Goal: Check status: Check status

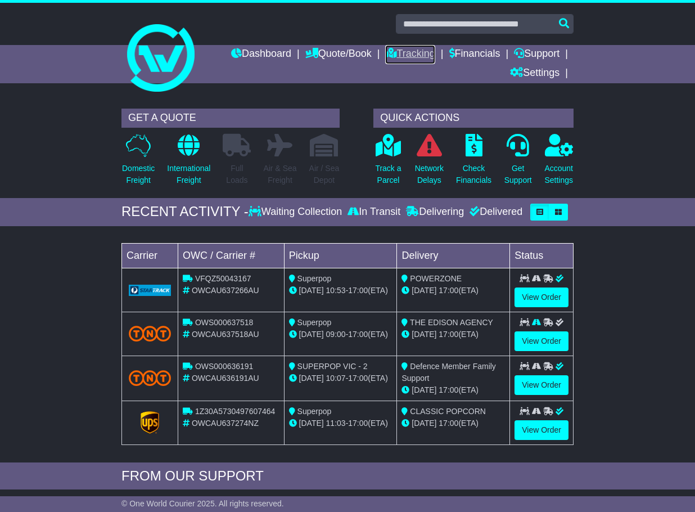
click at [412, 55] on link "Tracking" at bounding box center [410, 54] width 50 height 19
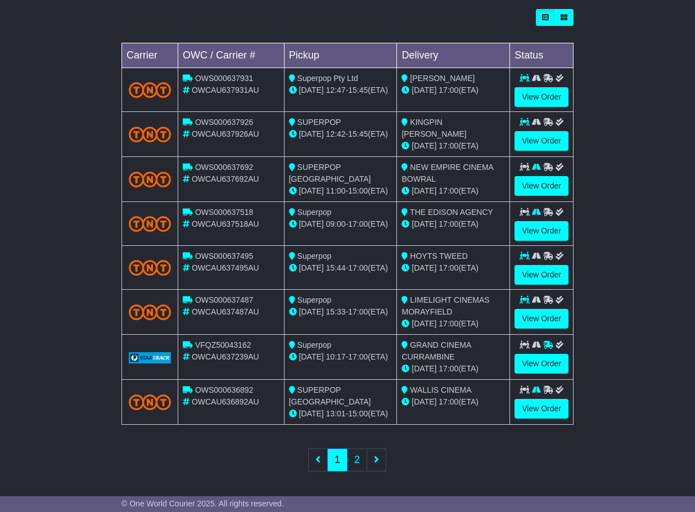
scroll to position [449, 0]
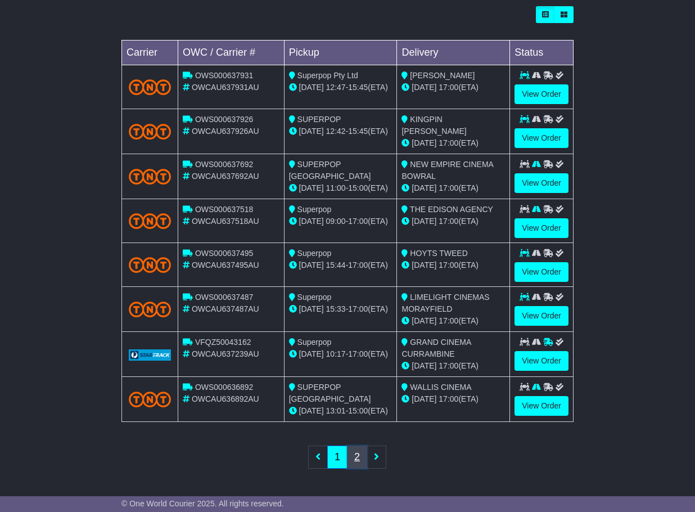
click at [356, 458] on link "2" at bounding box center [357, 457] width 20 height 23
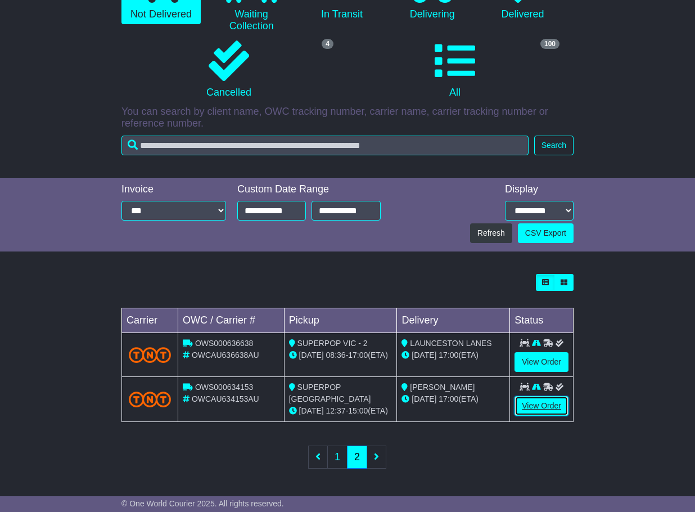
click at [524, 403] on link "View Order" at bounding box center [542, 406] width 54 height 20
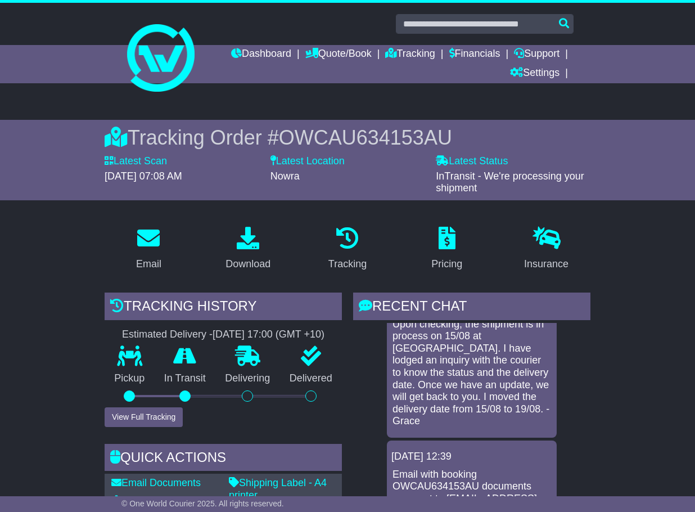
click at [366, 134] on span "OWCAU634153AU" at bounding box center [365, 137] width 173 height 23
copy span "OWCAU634153AU"
